Goal: Check status: Check status

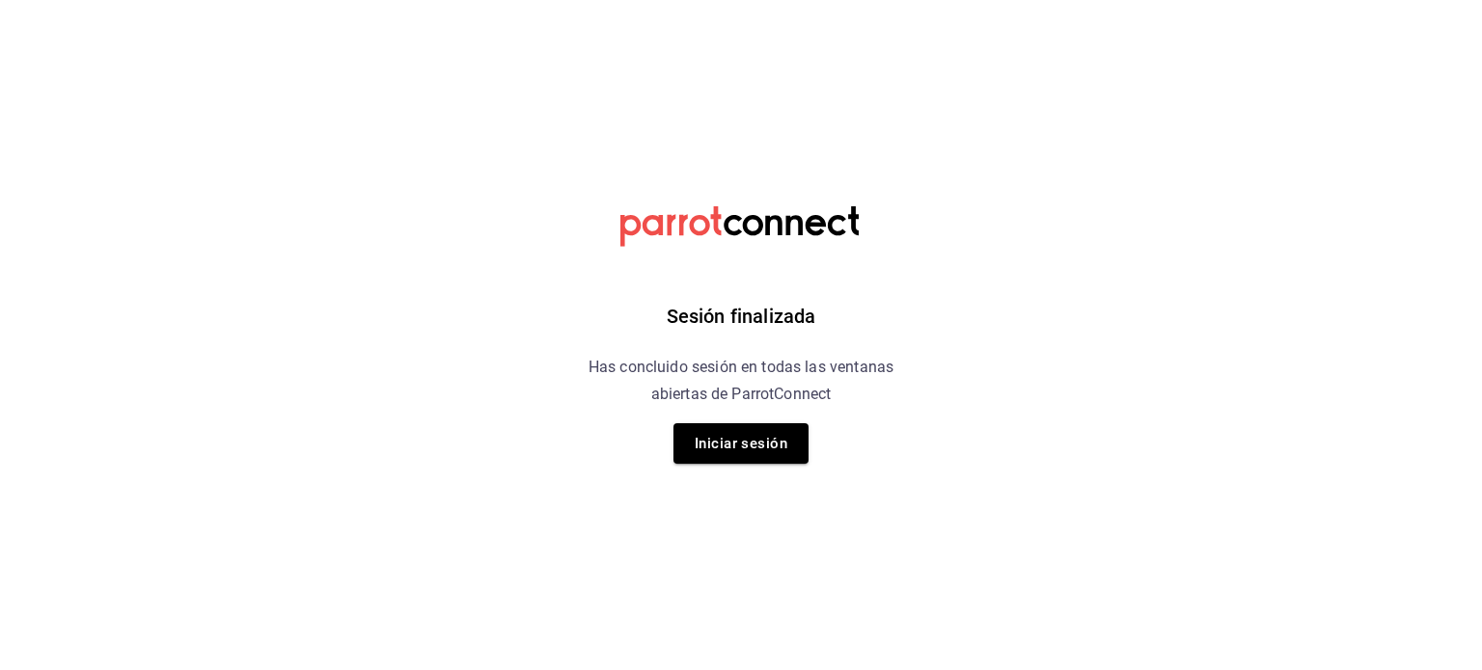
click at [746, 437] on button "Iniciar sesión" at bounding box center [740, 443] width 135 height 41
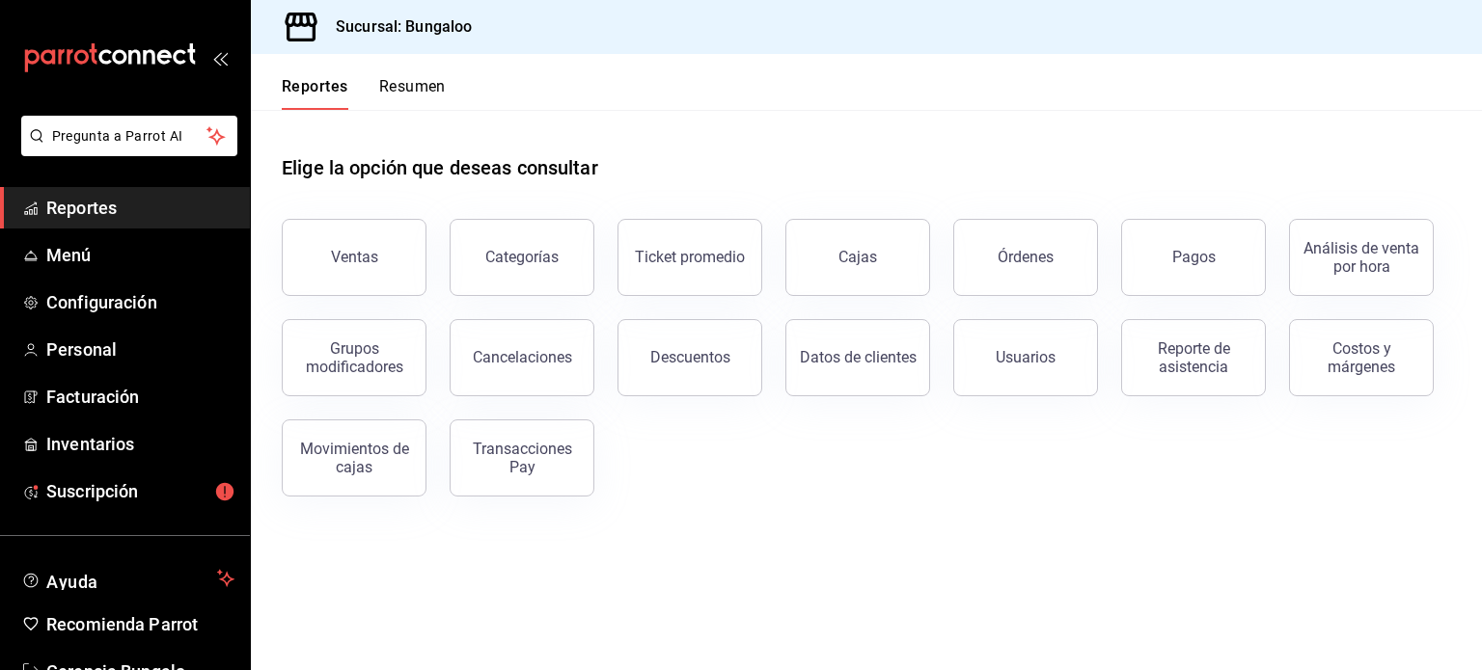
click at [100, 211] on span "Reportes" at bounding box center [140, 208] width 188 height 26
click at [1169, 259] on button "Pagos" at bounding box center [1193, 257] width 145 height 77
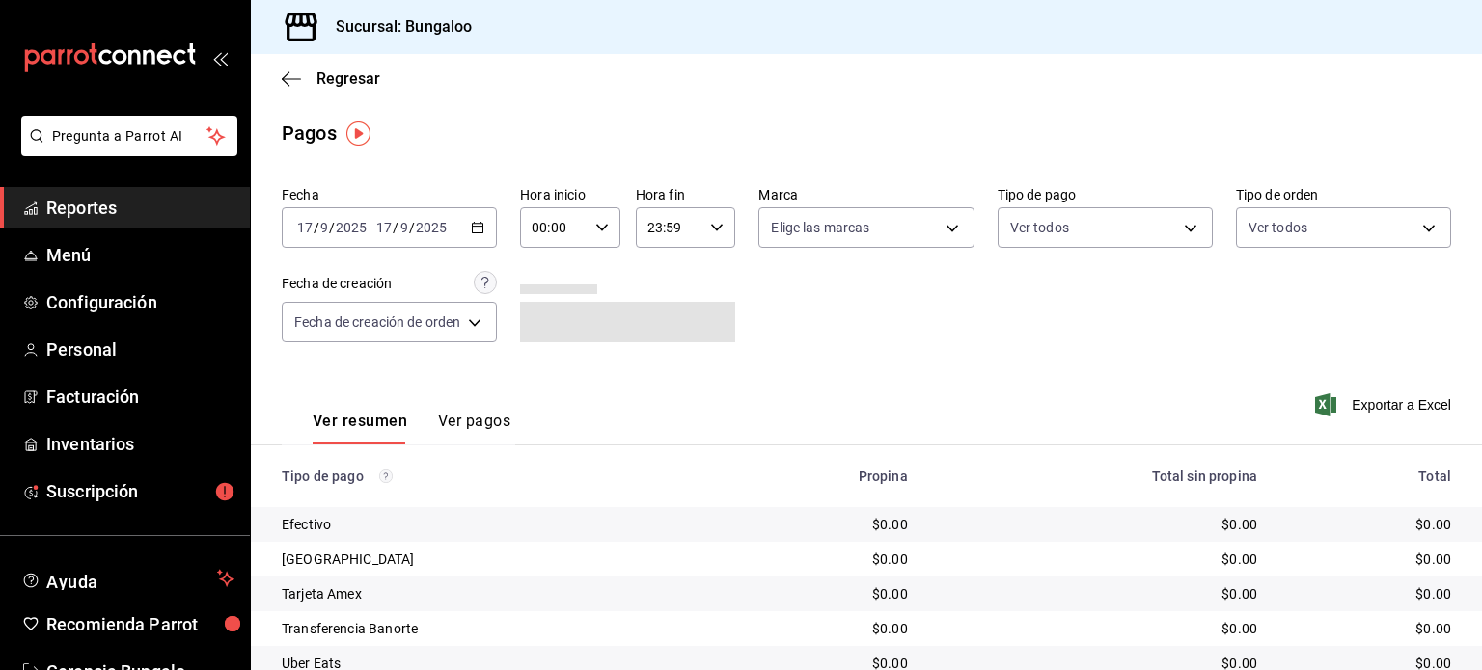
click at [478, 234] on div "[DATE] [DATE] - [DATE] [DATE]" at bounding box center [389, 227] width 215 height 41
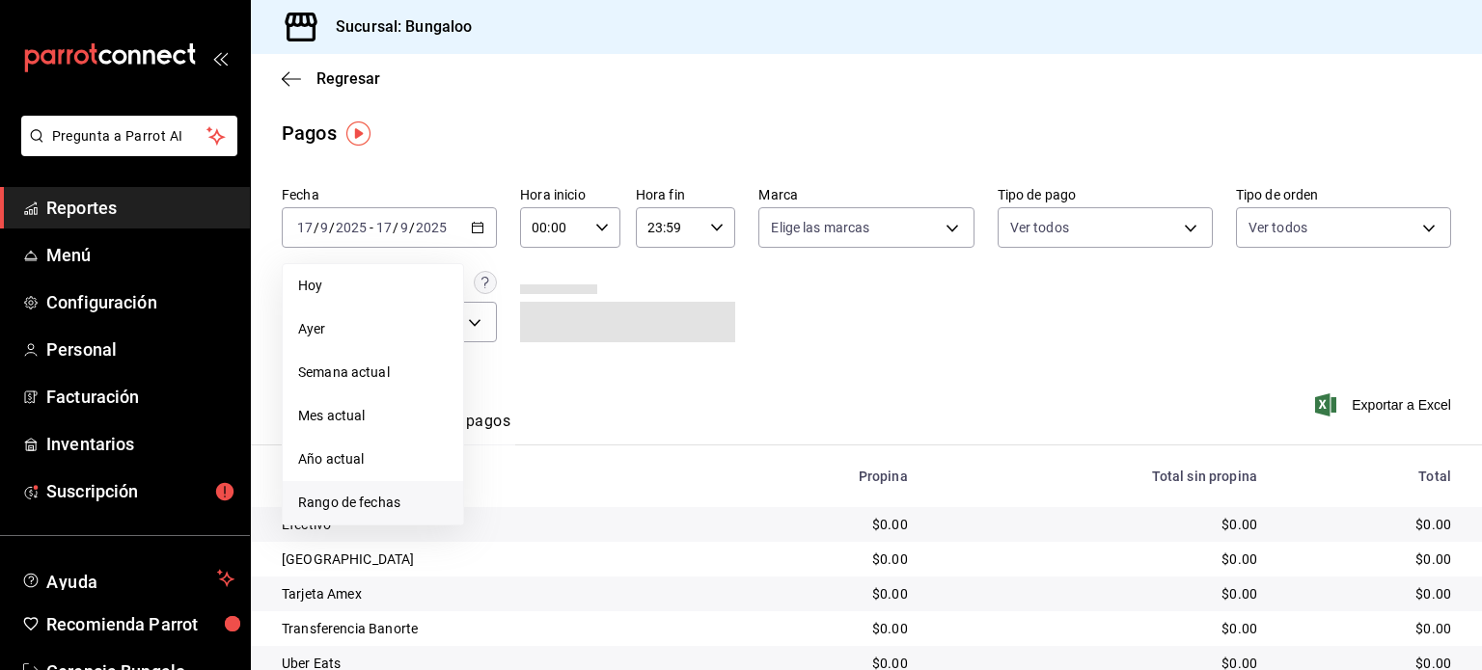
click at [396, 495] on span "Rango de fechas" at bounding box center [373, 503] width 150 height 20
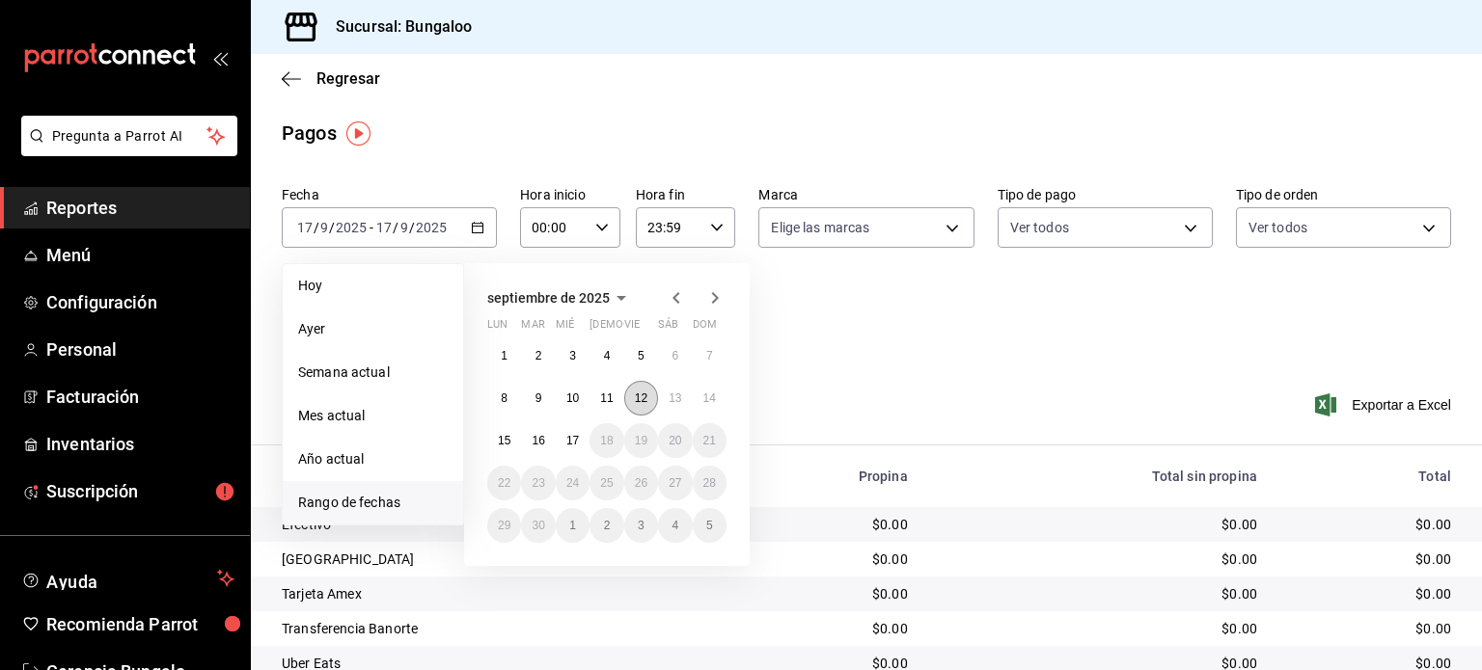
click at [650, 400] on button "12" at bounding box center [641, 398] width 34 height 35
click at [502, 441] on abbr "15" at bounding box center [504, 441] width 13 height 14
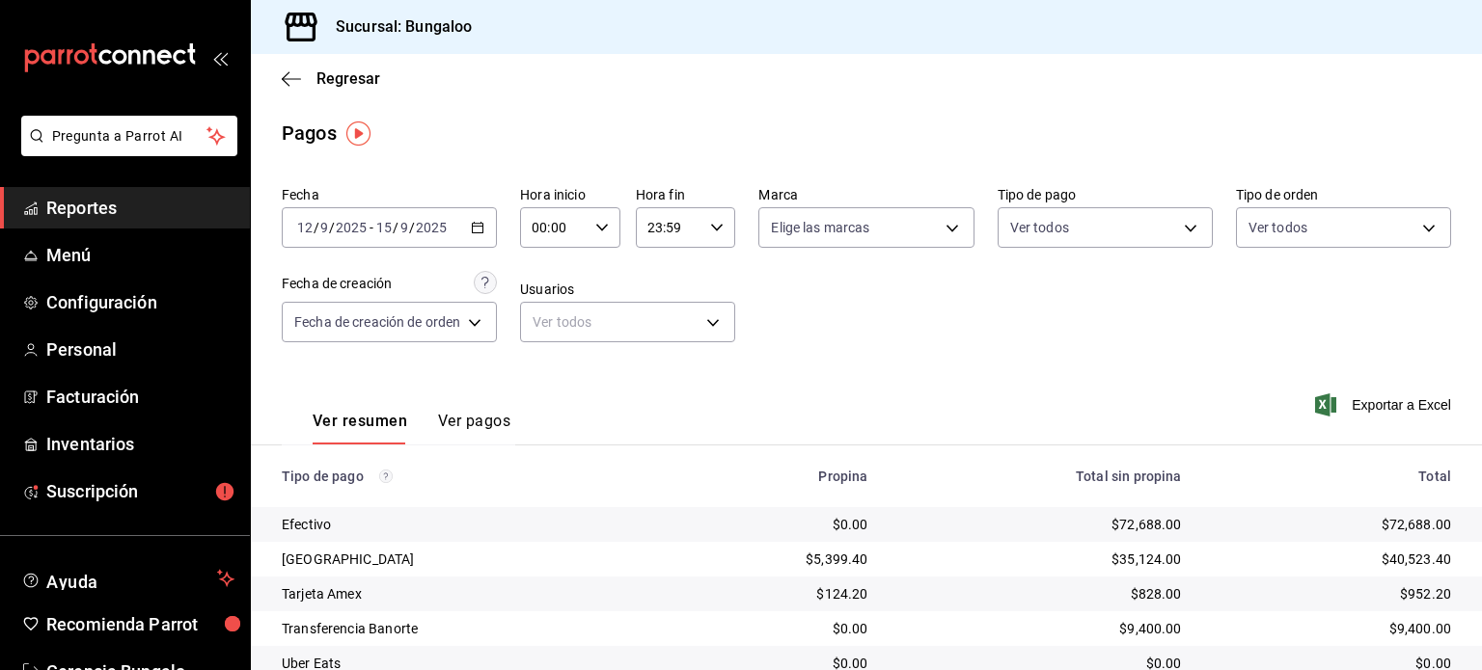
click at [482, 240] on div "[DATE] [DATE] - [DATE] [DATE]" at bounding box center [389, 227] width 215 height 41
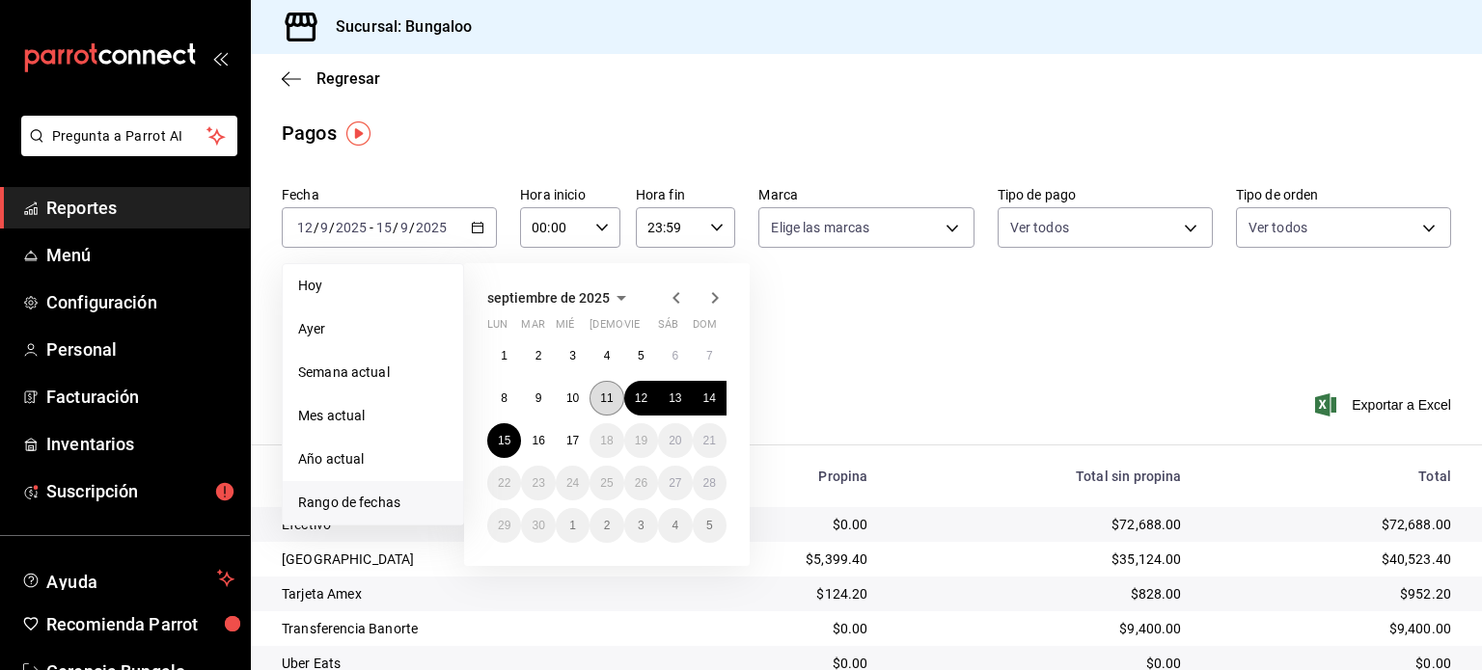
click at [601, 394] on abbr "11" at bounding box center [606, 399] width 13 height 14
click at [606, 398] on abbr "11" at bounding box center [606, 399] width 13 height 14
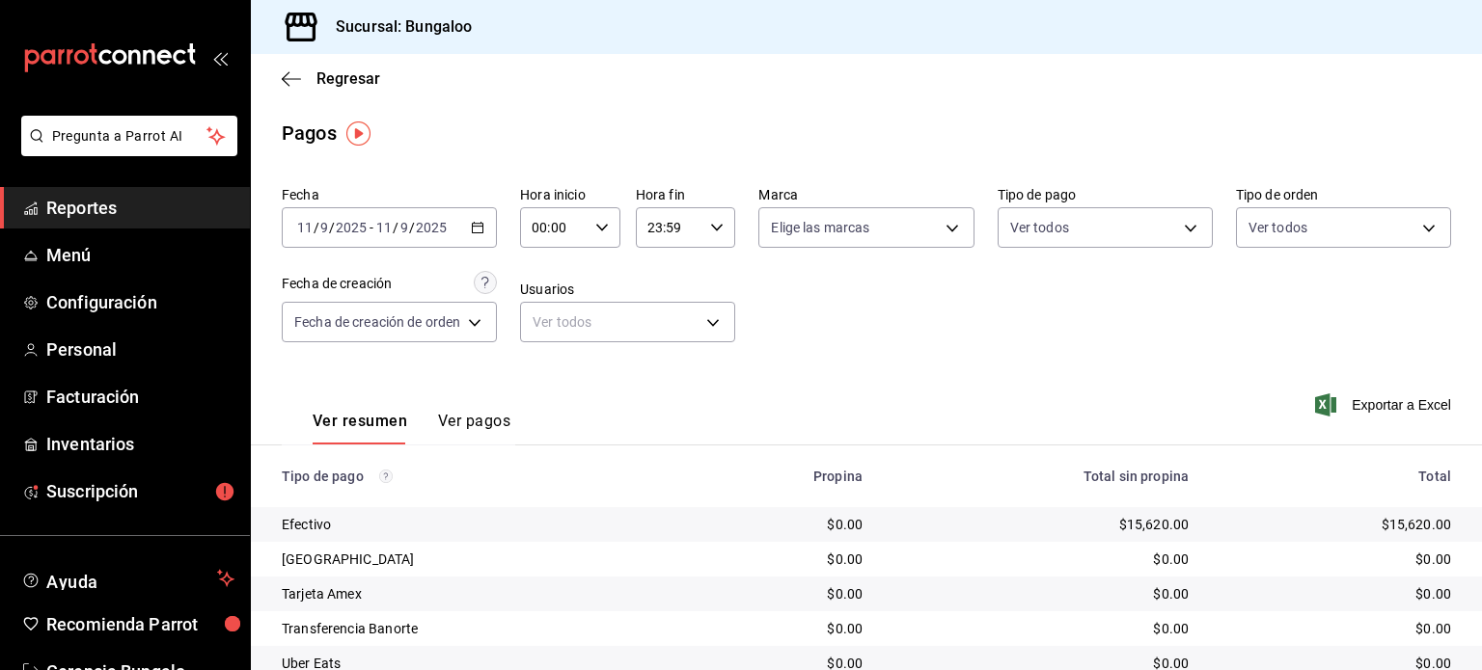
click at [483, 227] on \(Stroke\) "button" at bounding box center [478, 226] width 11 height 1
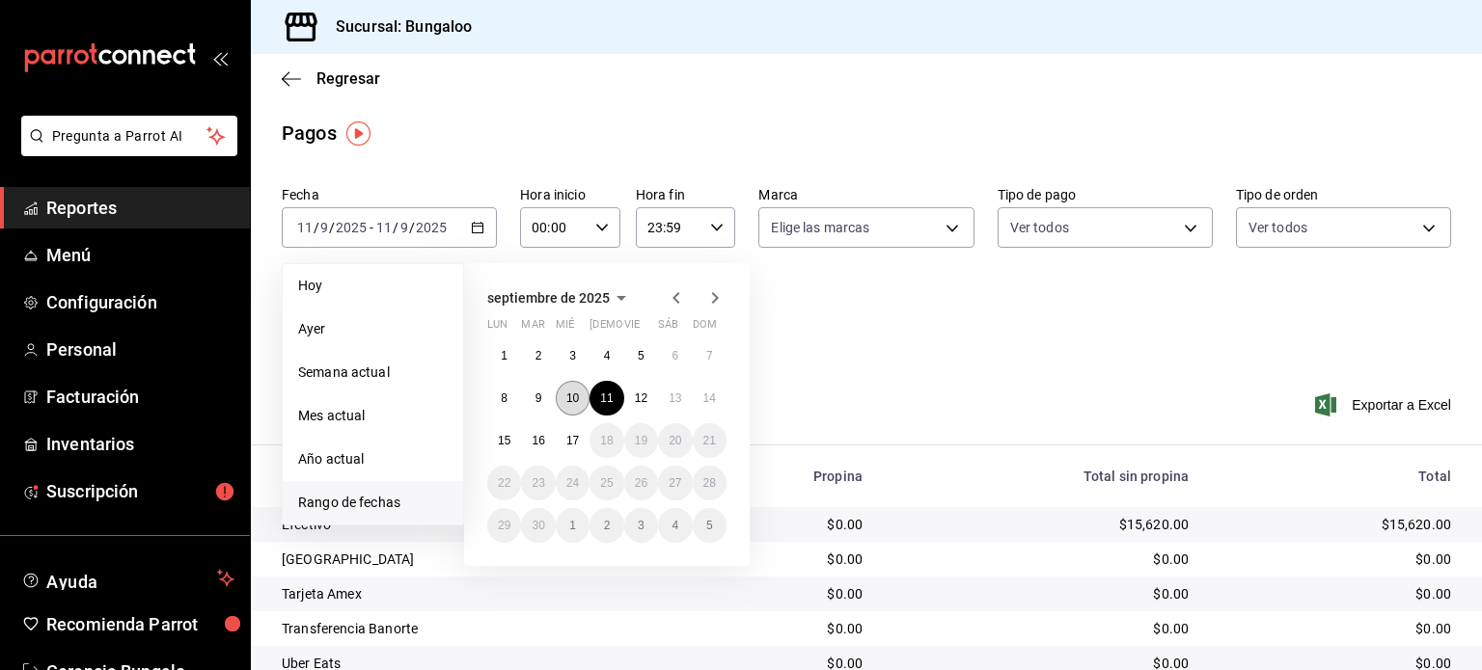
click at [578, 401] on abbr "10" at bounding box center [572, 399] width 13 height 14
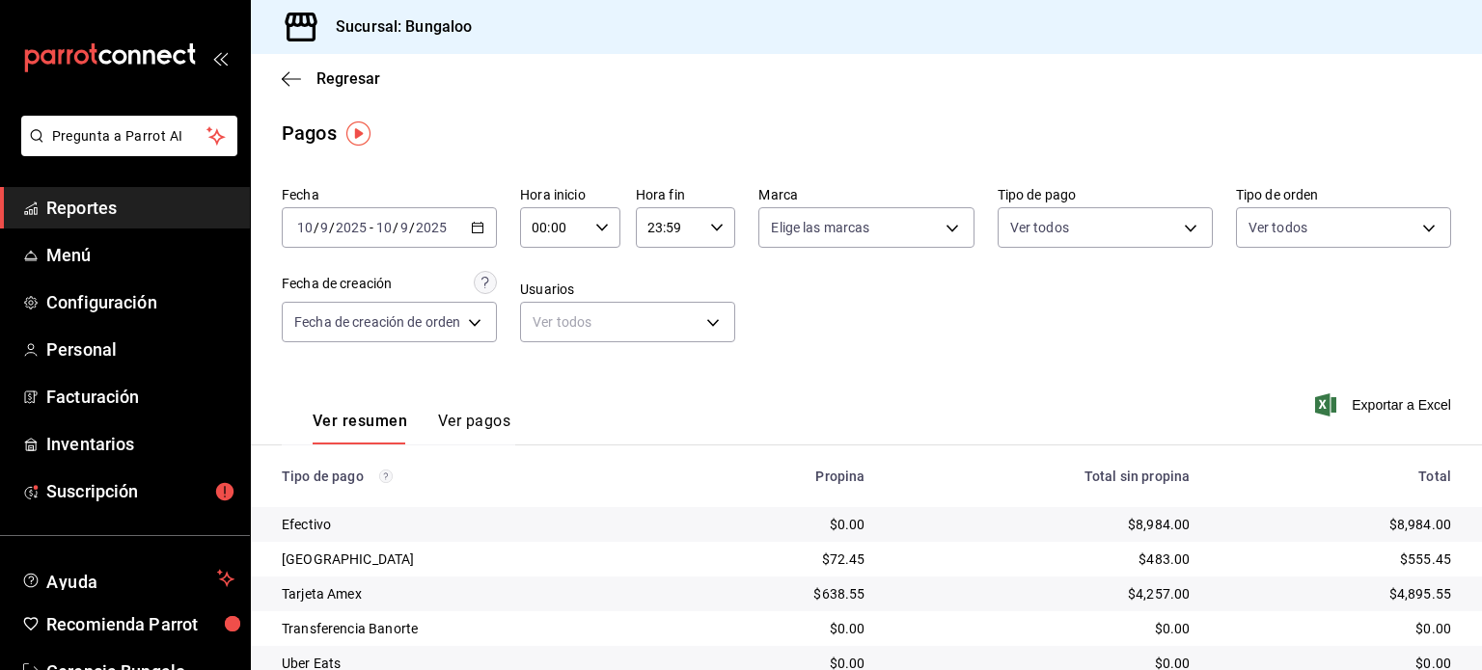
click at [483, 228] on \(Stroke\) "button" at bounding box center [478, 228] width 12 height 11
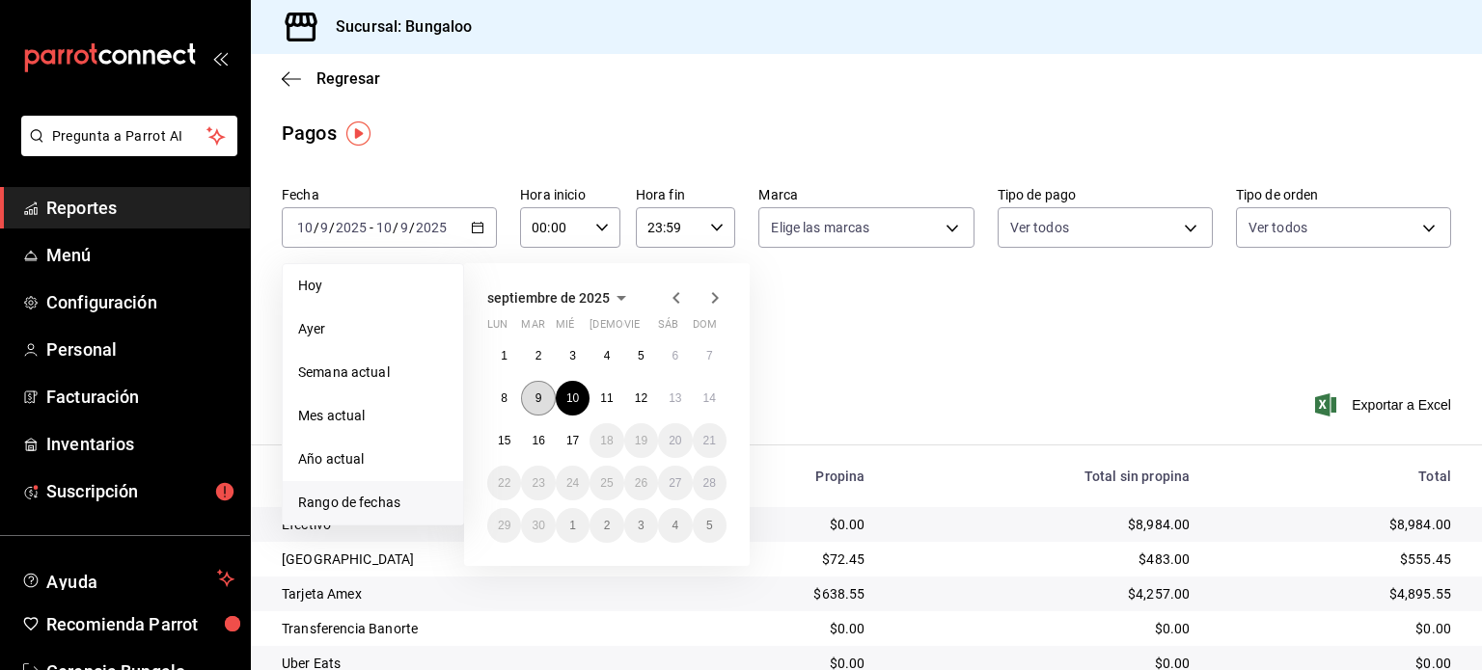
click at [531, 397] on button "9" at bounding box center [538, 398] width 34 height 35
click at [533, 397] on button "9" at bounding box center [538, 398] width 34 height 35
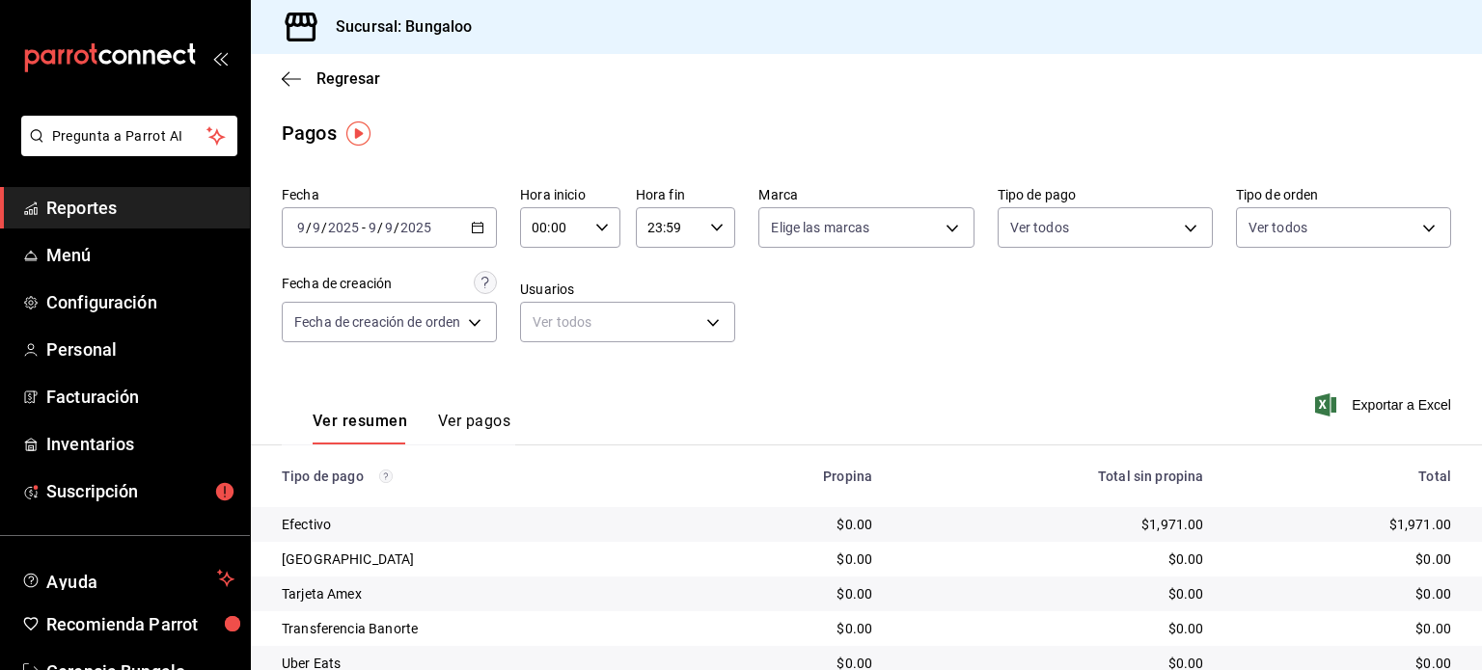
click at [482, 234] on div "[DATE] [DATE] - [DATE] [DATE]" at bounding box center [389, 227] width 215 height 41
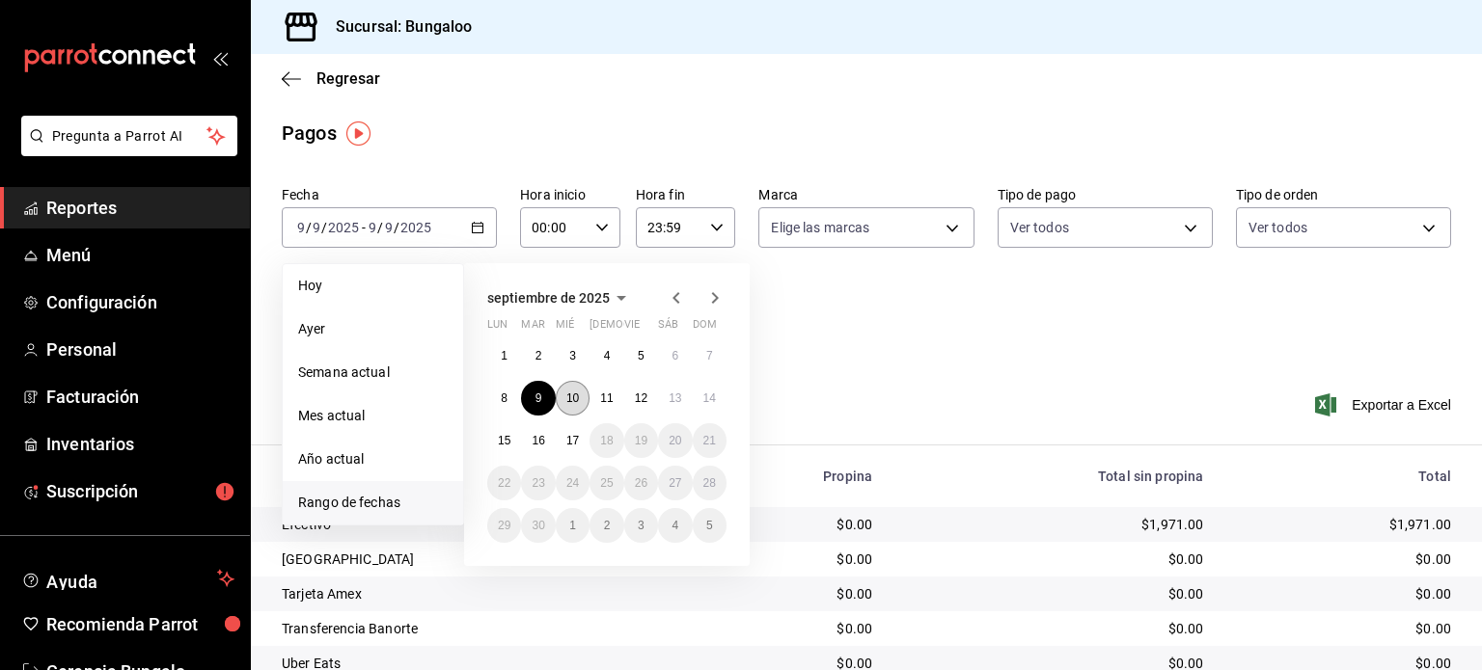
click at [563, 396] on button "10" at bounding box center [573, 398] width 34 height 35
click at [571, 399] on abbr "10" at bounding box center [572, 399] width 13 height 14
